Goal: Transaction & Acquisition: Download file/media

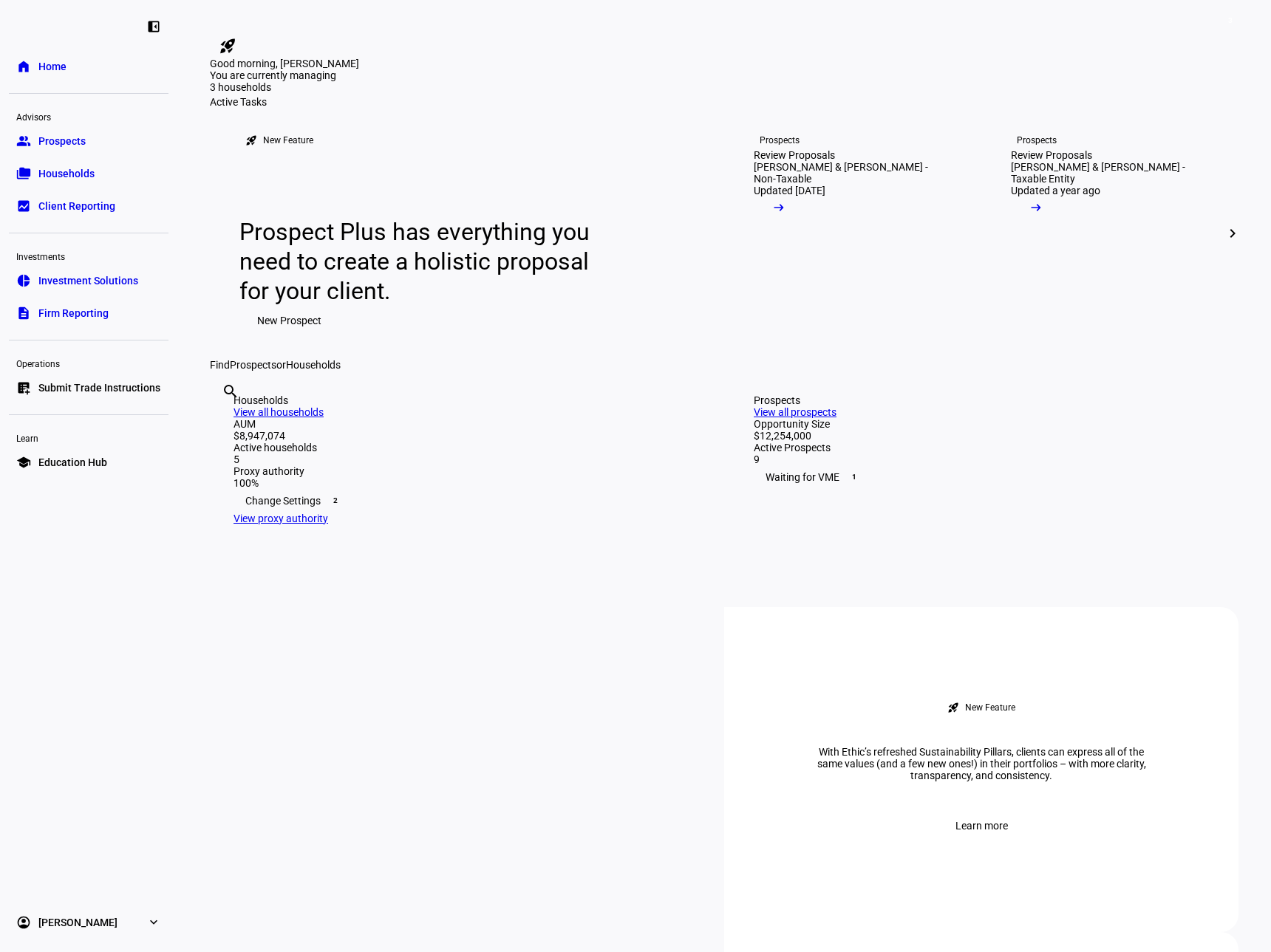
click at [69, 169] on span "Households" at bounding box center [66, 174] width 56 height 15
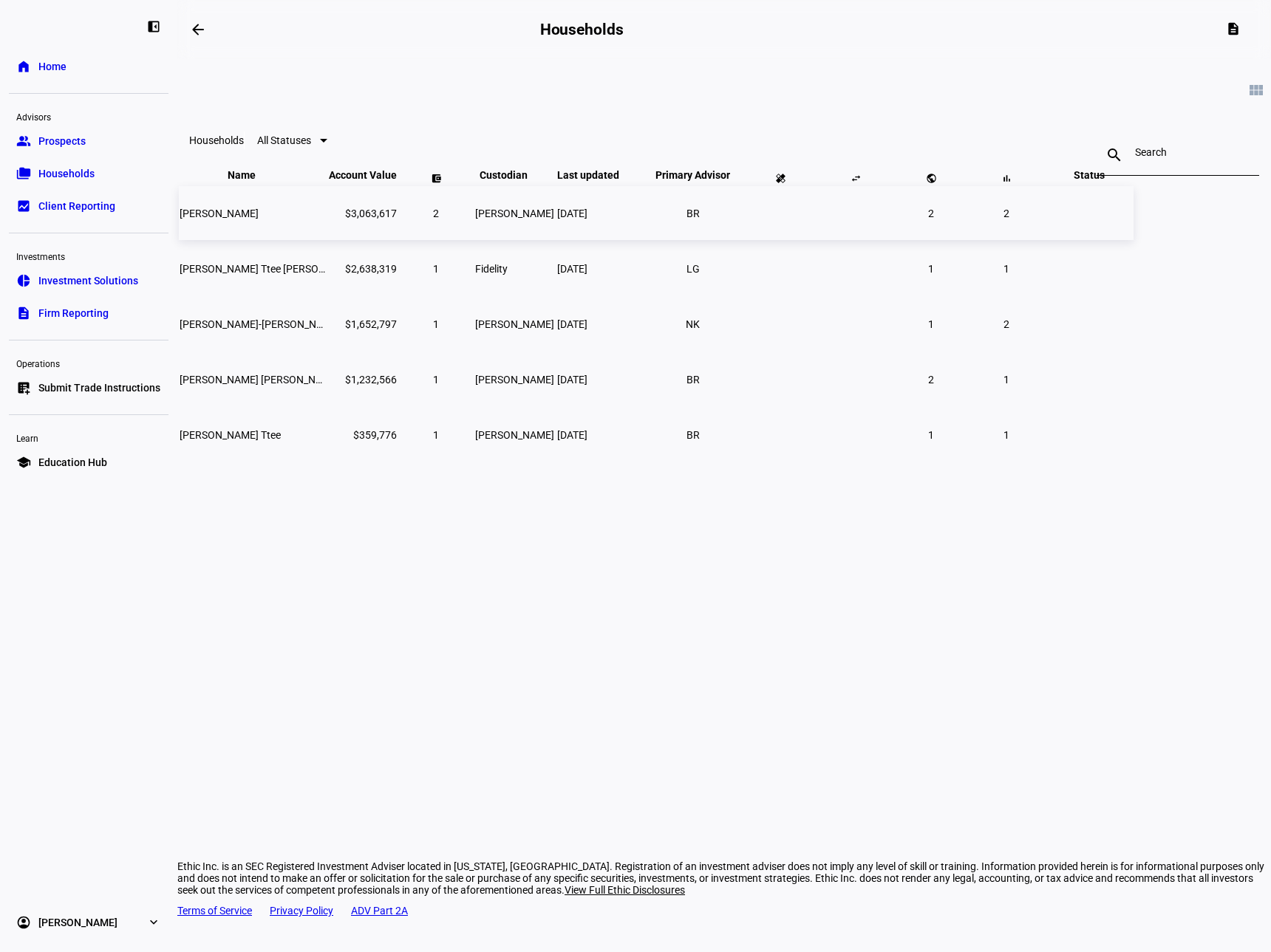
click at [258, 219] on span "[PERSON_NAME]" at bounding box center [219, 213] width 79 height 12
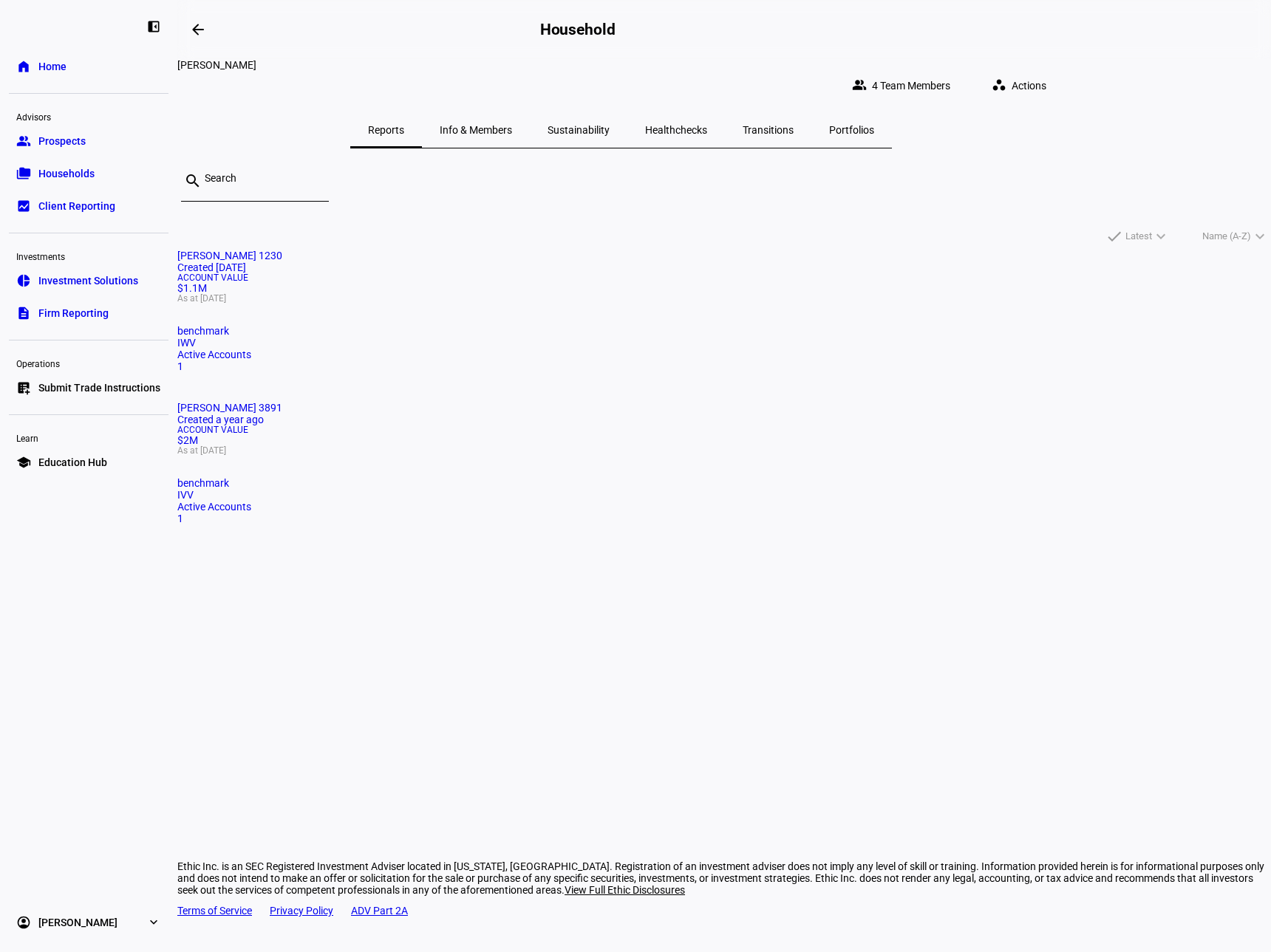
click at [441, 283] on span "Account Value" at bounding box center [724, 277] width 1094 height 9
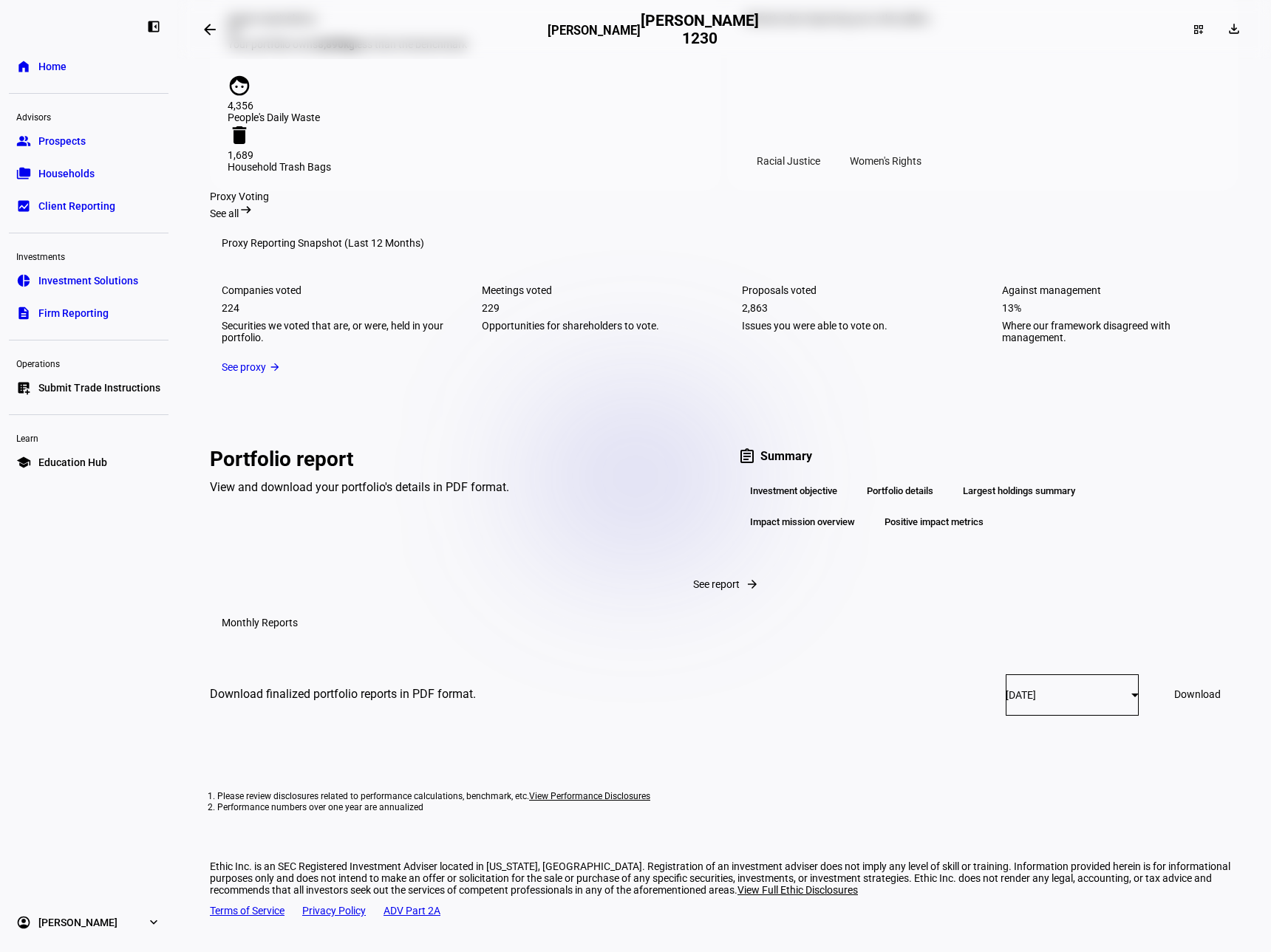
scroll to position [1773, 0]
click at [52, 143] on span "Prospects" at bounding box center [62, 141] width 48 height 15
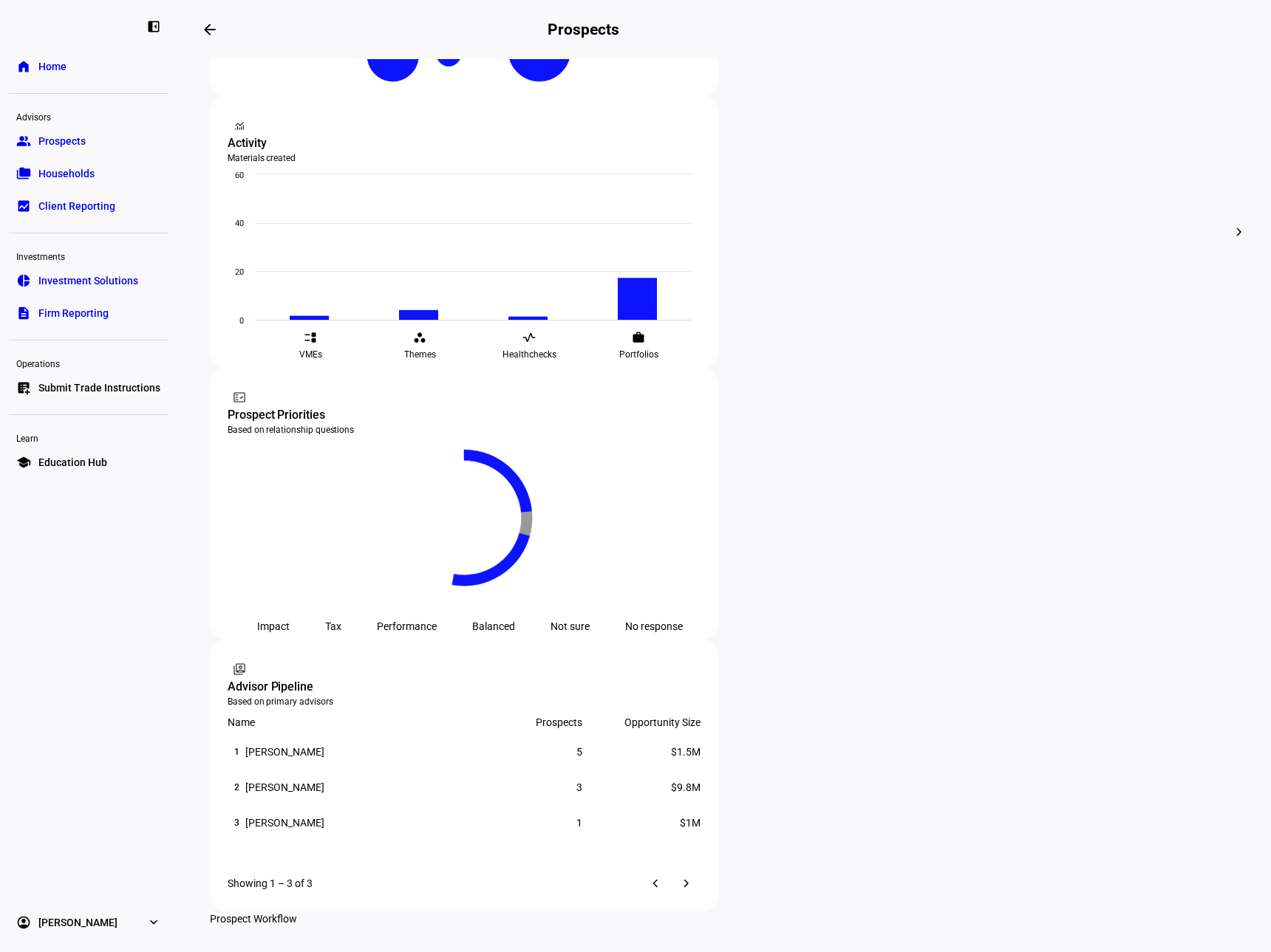
scroll to position [534, 0]
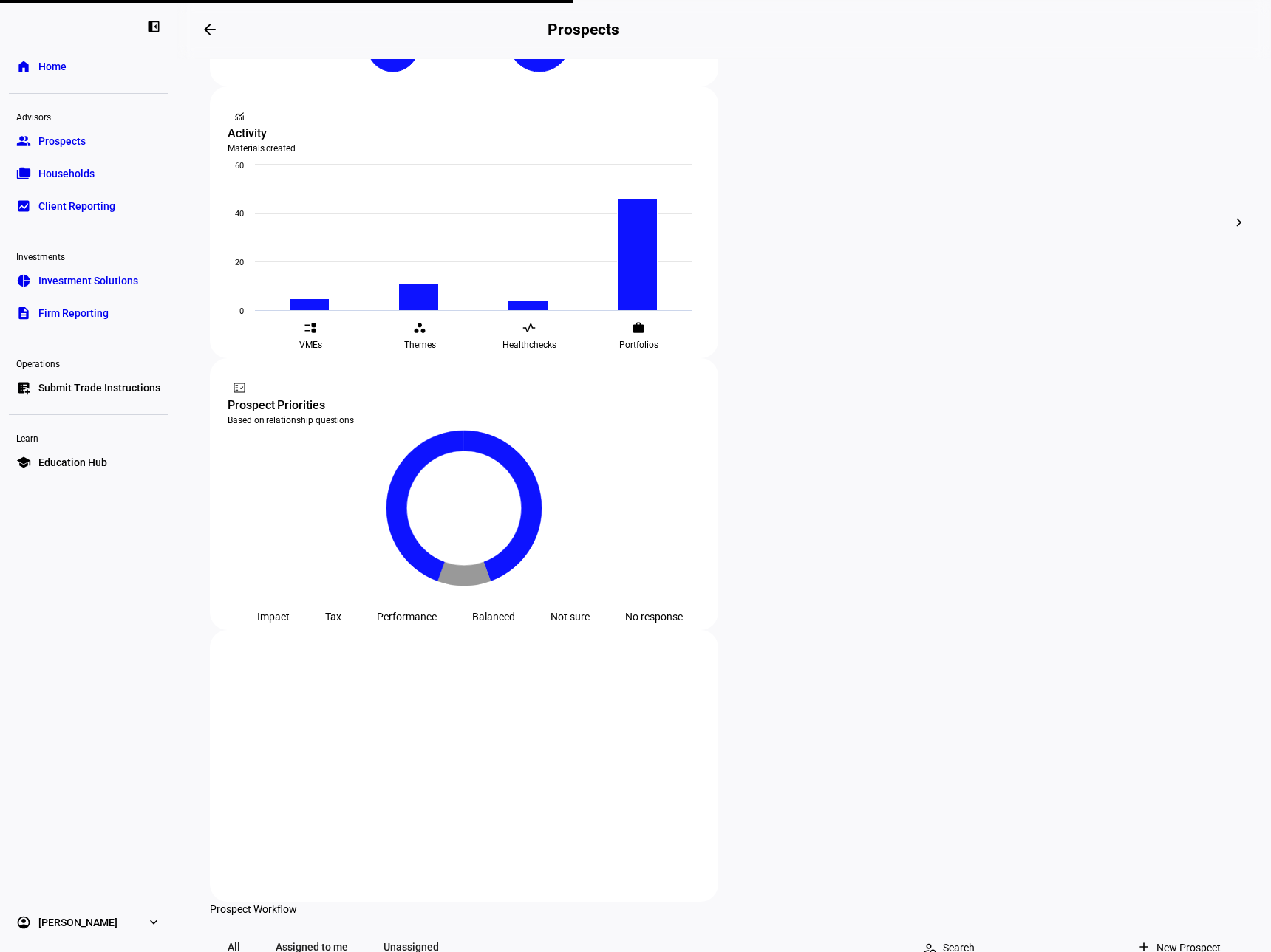
scroll to position [460, 0]
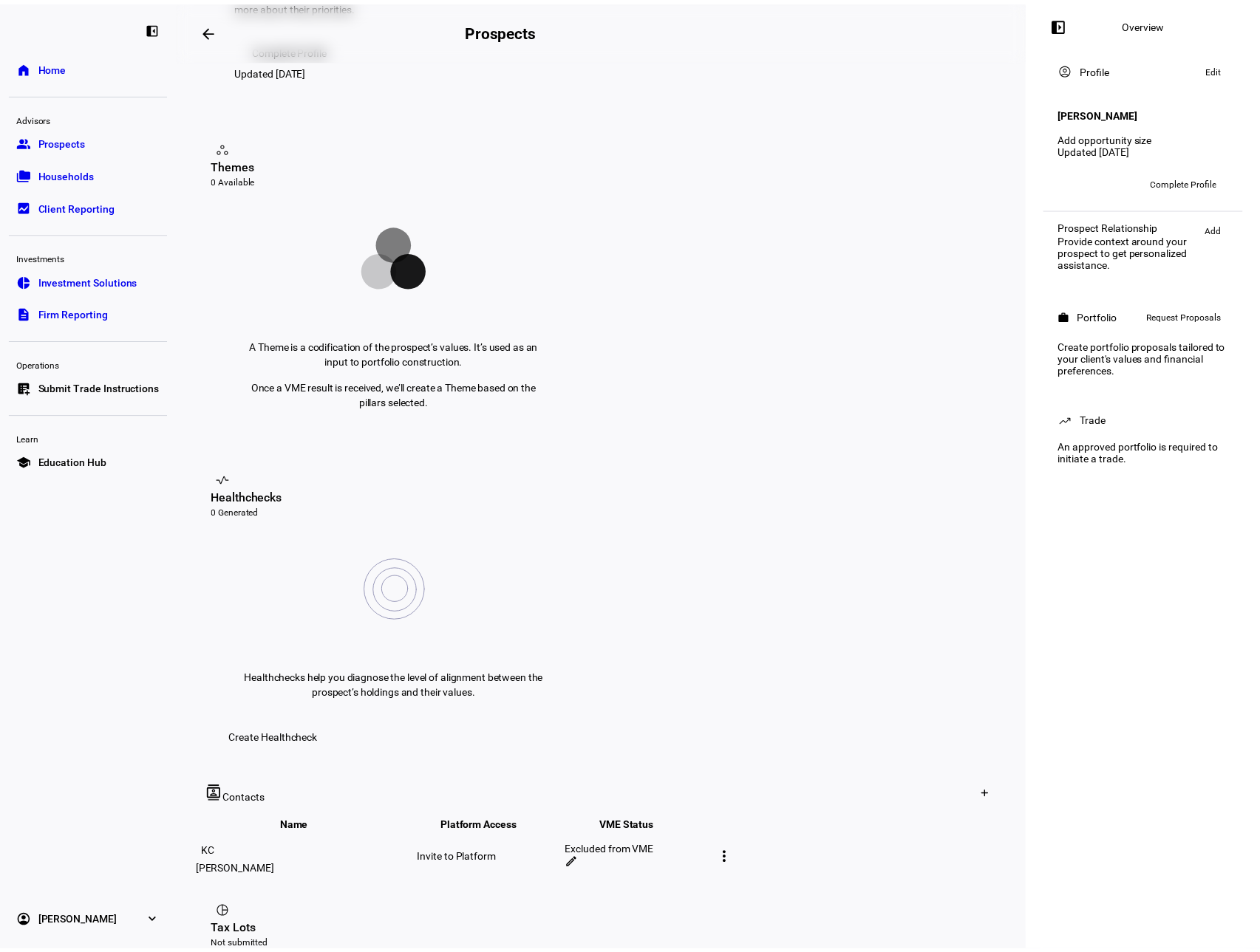
scroll to position [369, 0]
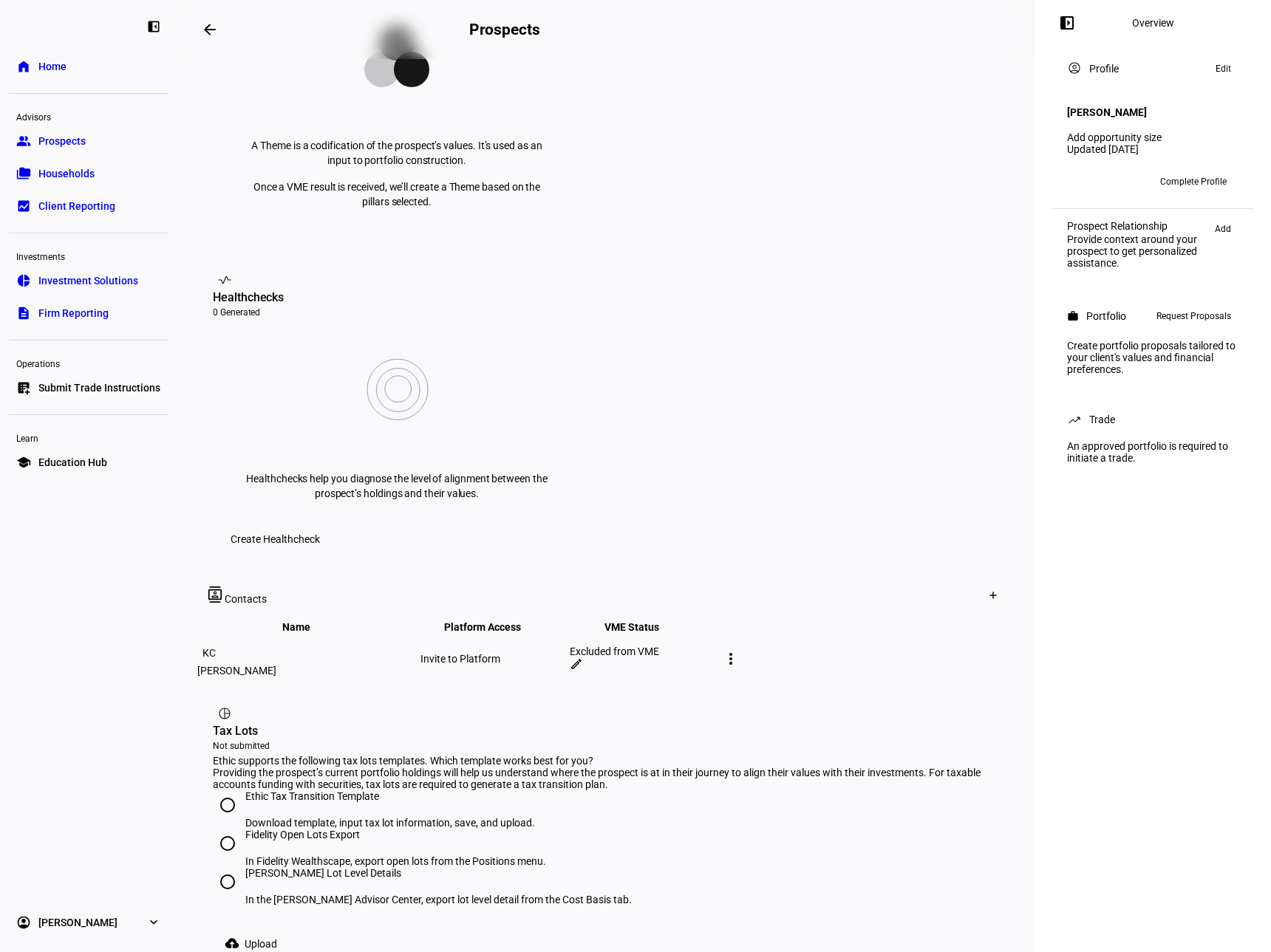
click at [84, 172] on span "Households" at bounding box center [66, 174] width 56 height 15
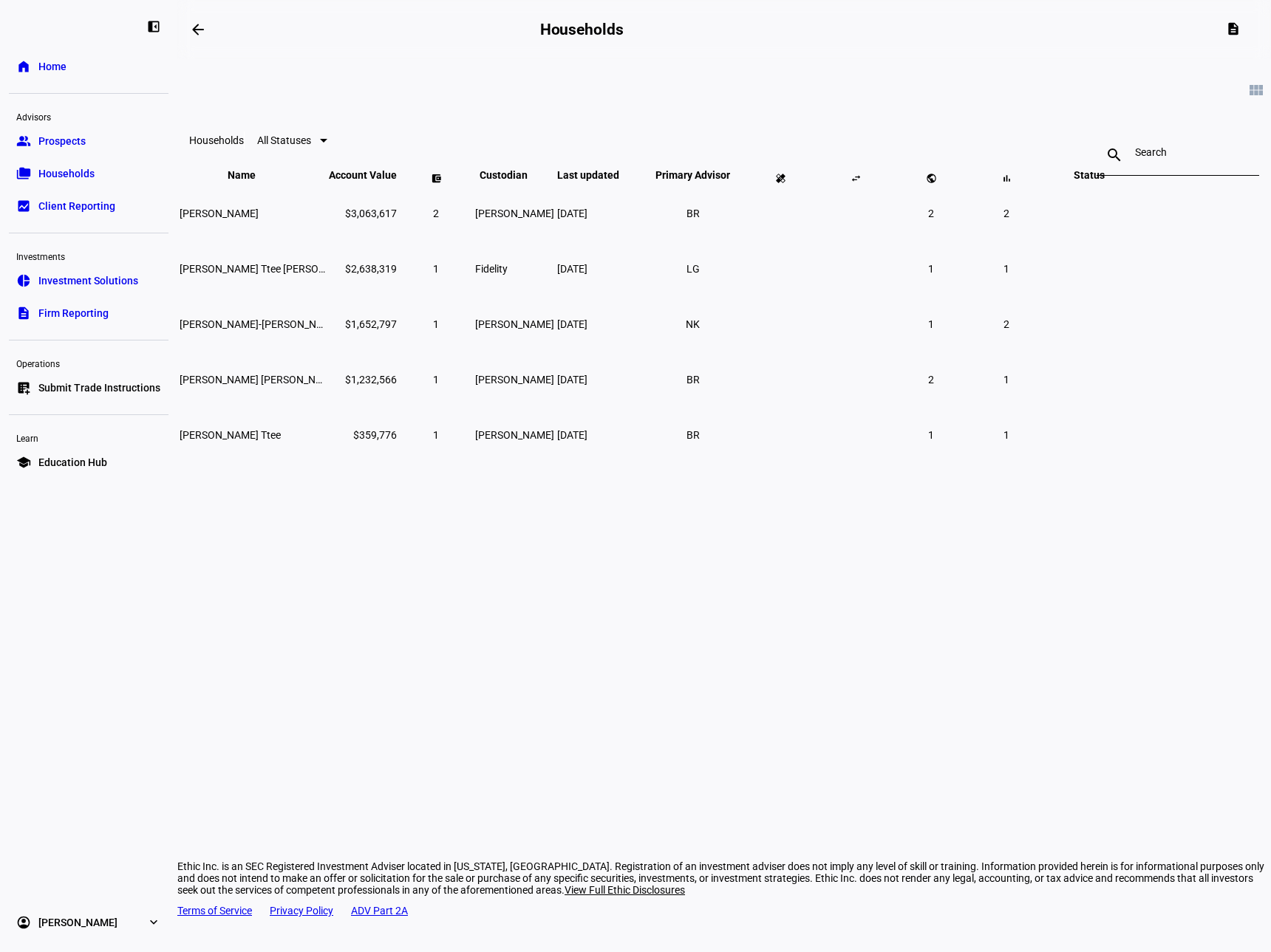
click at [84, 195] on link "bid_landscape Client Reporting" at bounding box center [89, 206] width 160 height 29
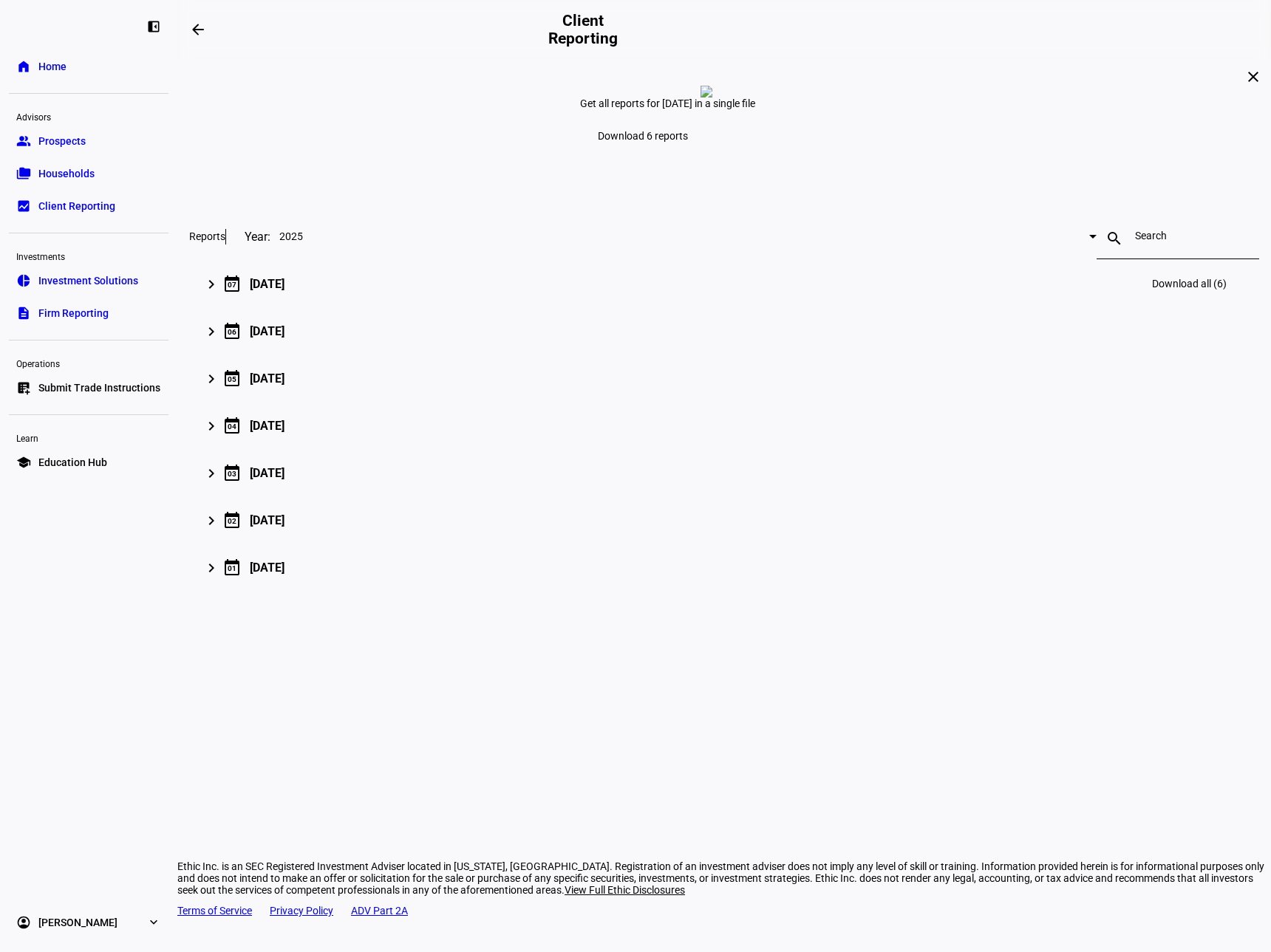
click at [284, 291] on div "[DATE]" at bounding box center [268, 283] width 35 height 14
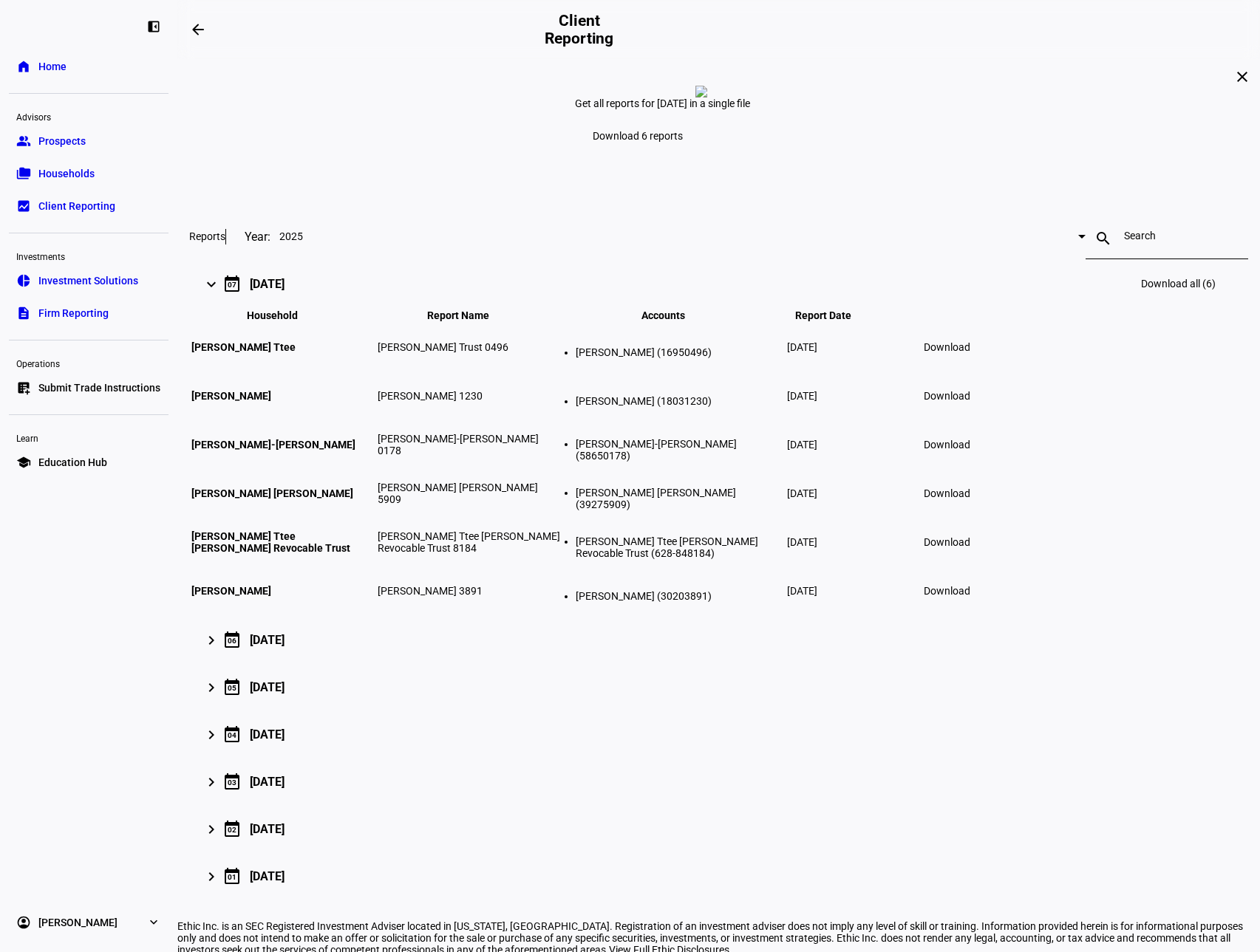
click at [970, 402] on span "Download" at bounding box center [946, 396] width 47 height 12
click at [970, 597] on span "Download" at bounding box center [946, 591] width 47 height 12
